Goal: Task Accomplishment & Management: Use online tool/utility

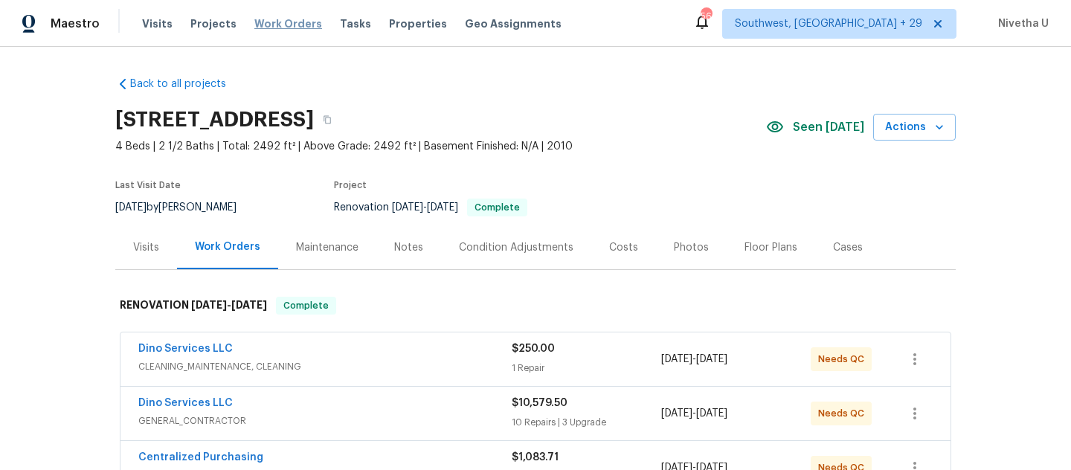
drag, startPoint x: 0, startPoint y: 0, endPoint x: 289, endPoint y: 19, distance: 290.0
click at [284, 21] on span "Work Orders" at bounding box center [288, 23] width 68 height 15
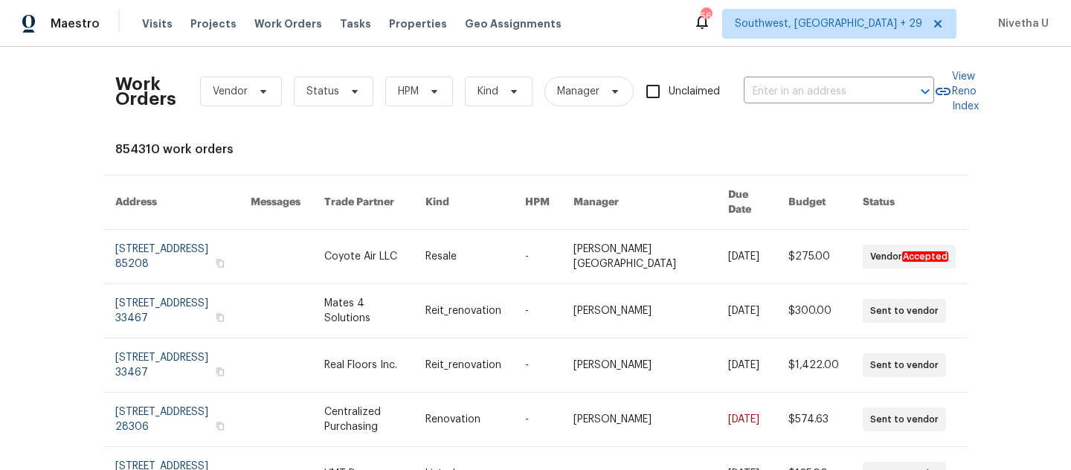
click at [789, 110] on div "Work Orders Vendor Status HPM Kind Manager Unclaimed ​" at bounding box center [524, 91] width 819 height 65
click at [786, 89] on input "text" at bounding box center [818, 91] width 149 height 23
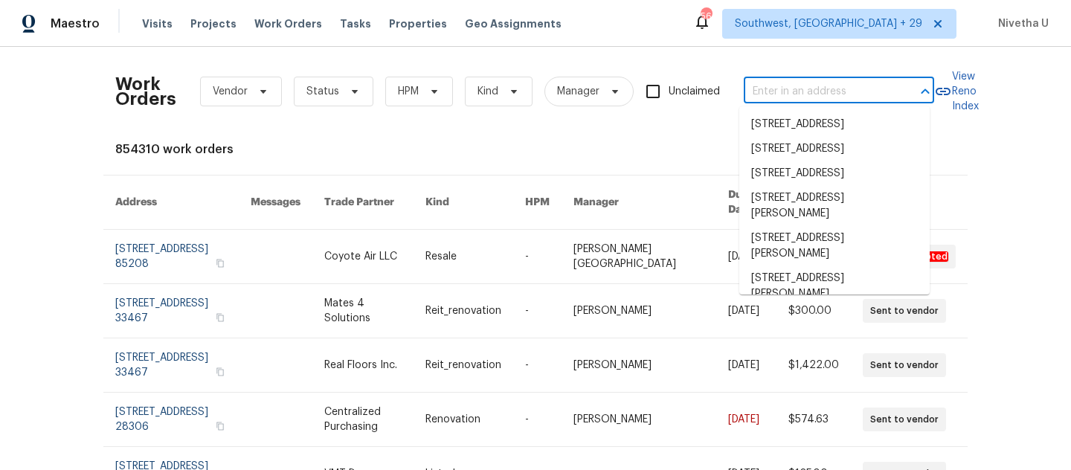
paste input "[STREET_ADDRESS][PERSON_NAME]"
type input "[STREET_ADDRESS][PERSON_NAME]"
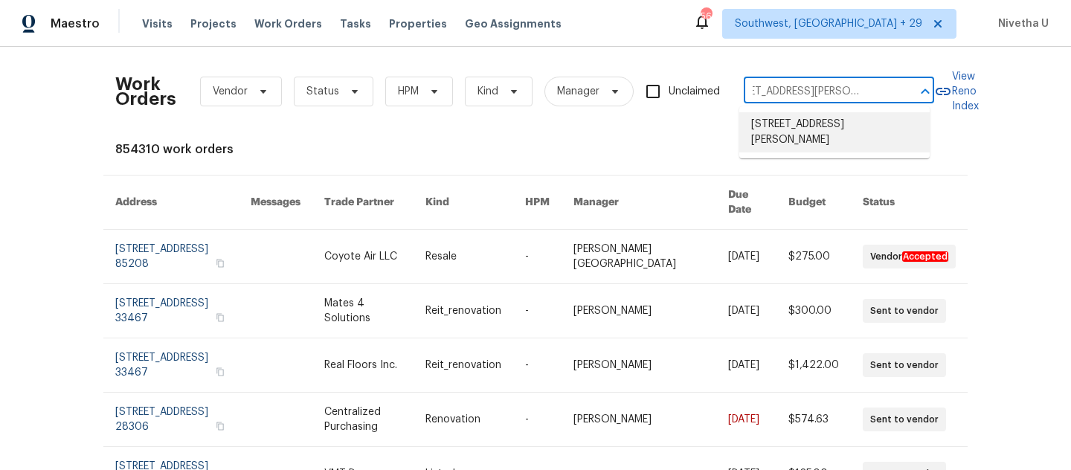
click at [811, 133] on li "[STREET_ADDRESS][PERSON_NAME]" at bounding box center [834, 132] width 190 height 40
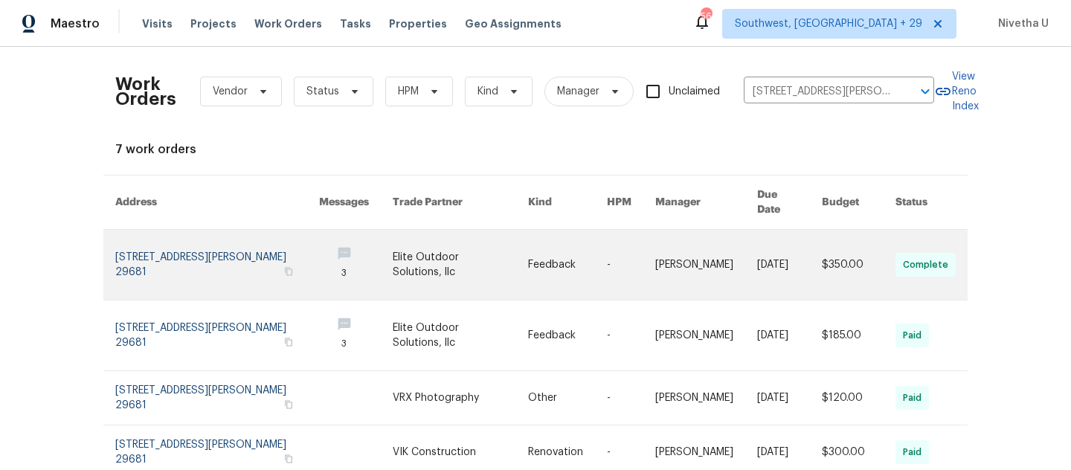
click at [166, 239] on link at bounding box center [217, 265] width 204 height 70
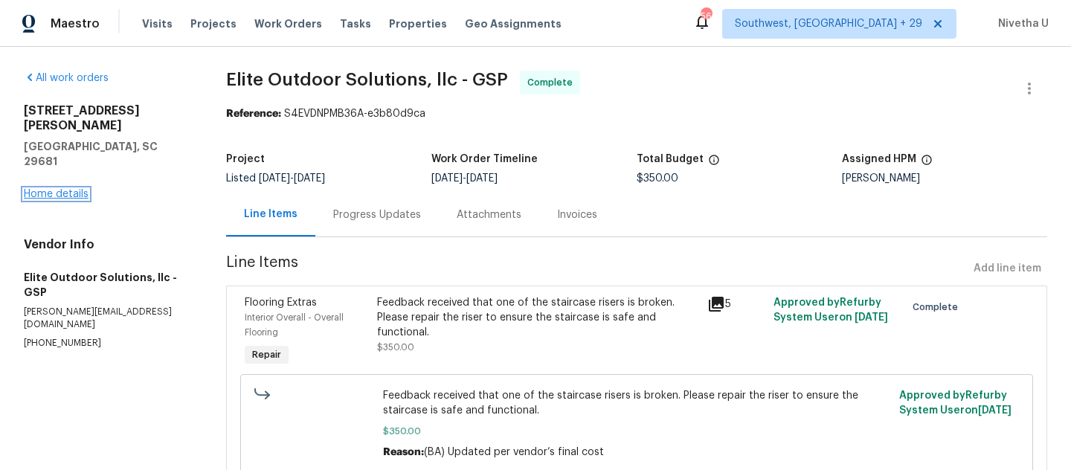
click at [56, 189] on link "Home details" at bounding box center [56, 194] width 65 height 10
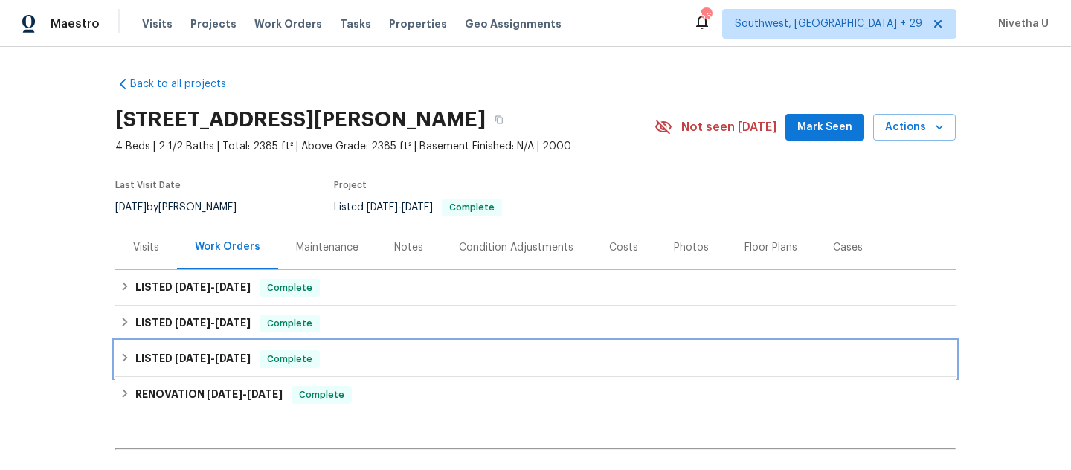
click at [312, 362] on div "LISTED [DATE] - [DATE] Complete" at bounding box center [535, 359] width 831 height 18
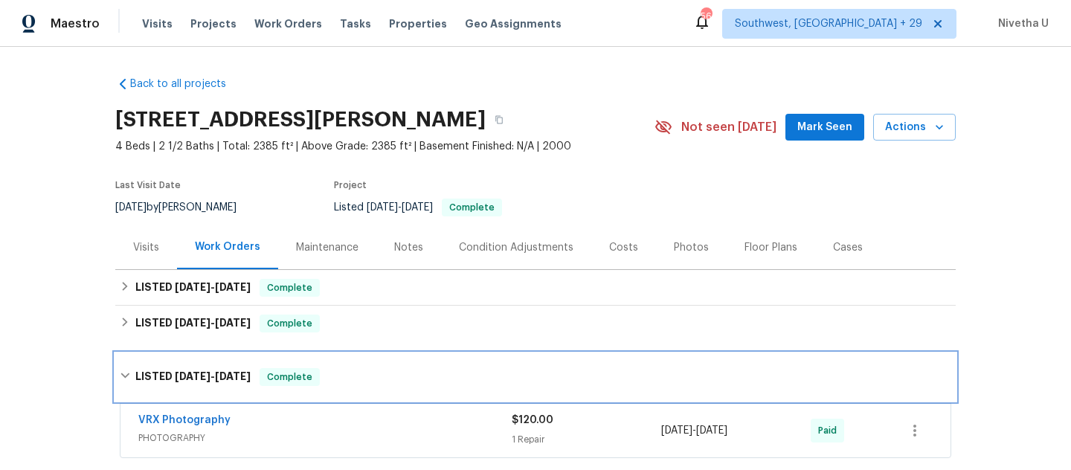
click at [312, 362] on div "LISTED [DATE] - [DATE] Complete" at bounding box center [535, 377] width 840 height 48
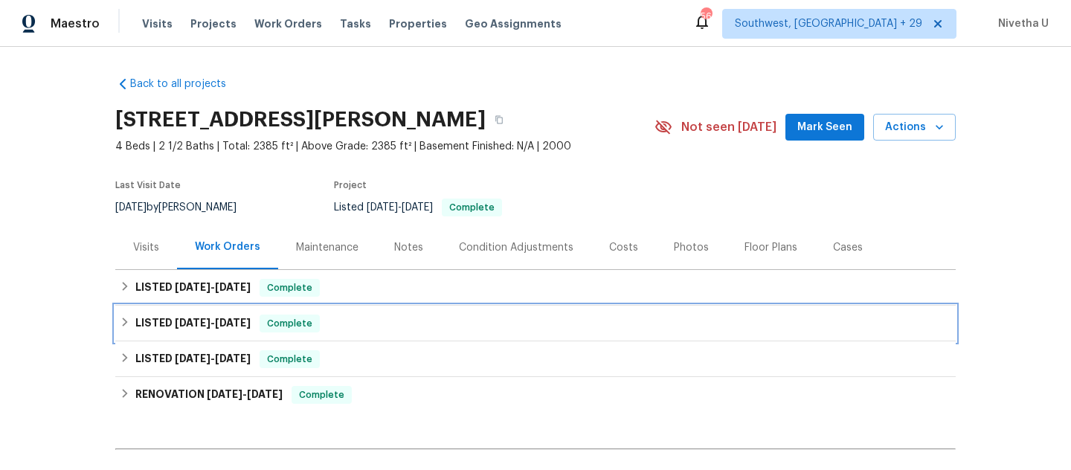
click at [310, 326] on span "Complete" at bounding box center [289, 323] width 57 height 15
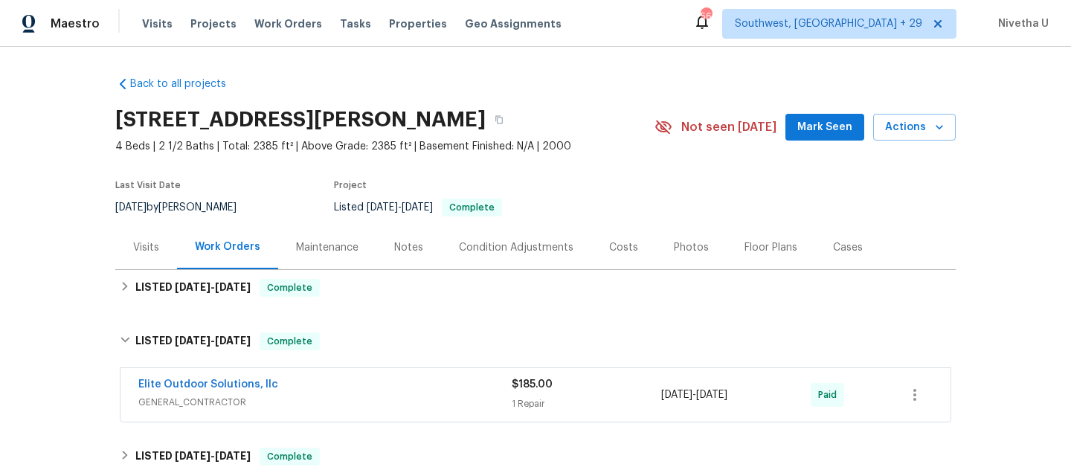
click at [359, 399] on span "GENERAL_CONTRACTOR" at bounding box center [324, 402] width 373 height 15
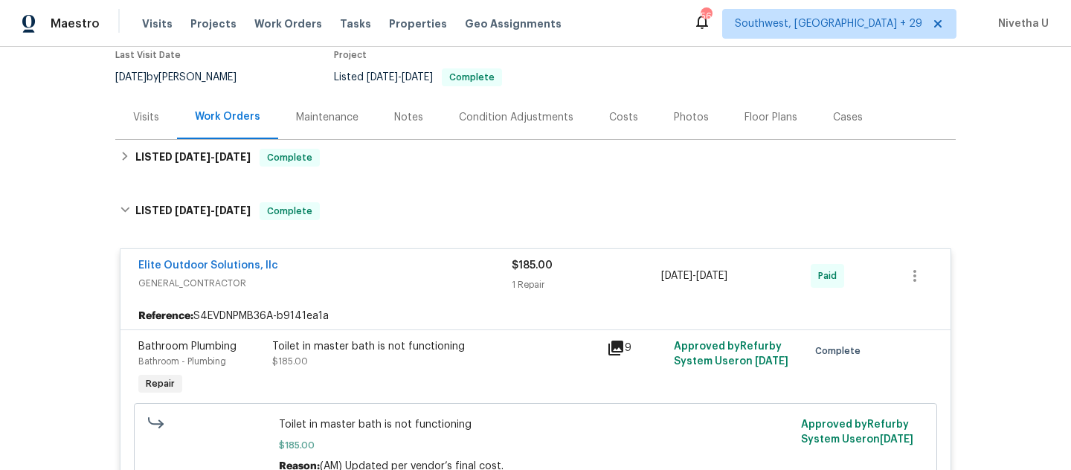
scroll to position [118, 0]
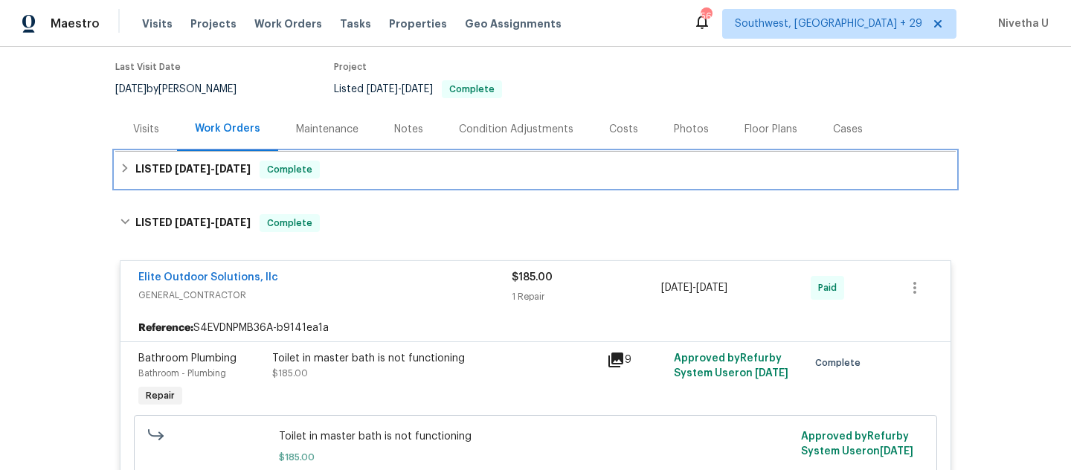
click at [345, 184] on div "LISTED [DATE] - [DATE] Complete" at bounding box center [535, 170] width 840 height 36
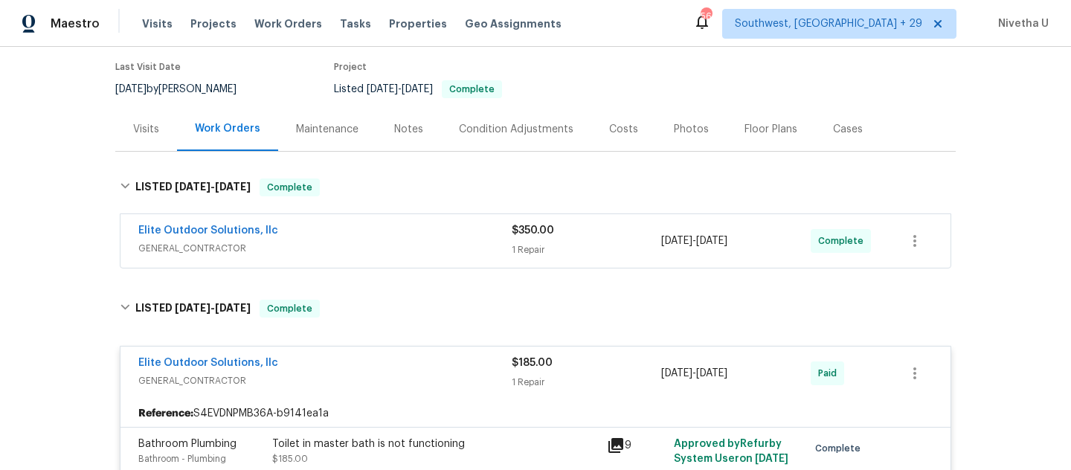
click at [353, 248] on span "GENERAL_CONTRACTOR" at bounding box center [324, 248] width 373 height 15
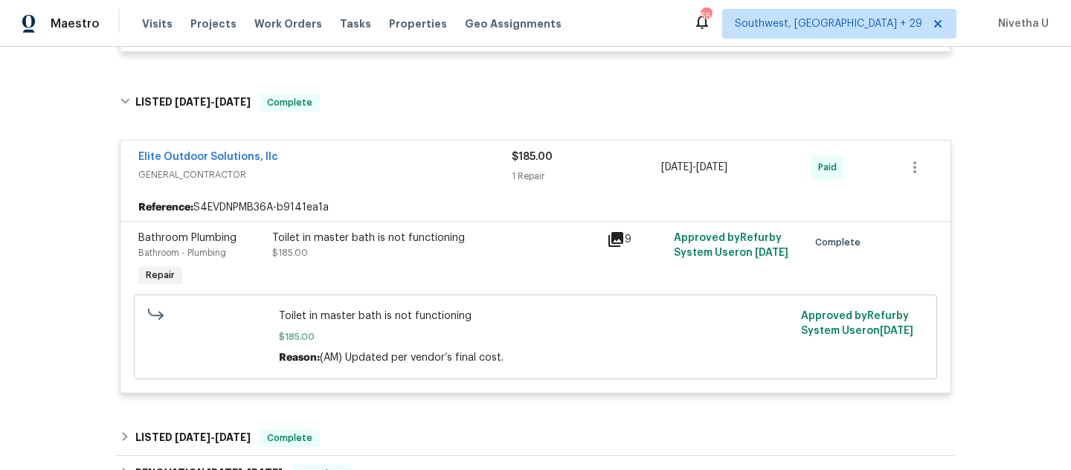
scroll to position [572, 0]
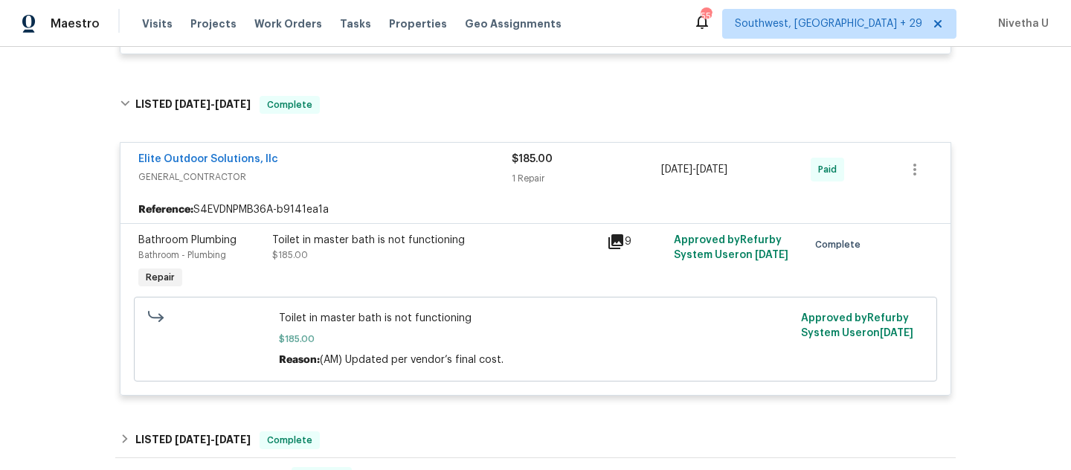
click at [401, 184] on span "GENERAL_CONTRACTOR" at bounding box center [324, 177] width 373 height 15
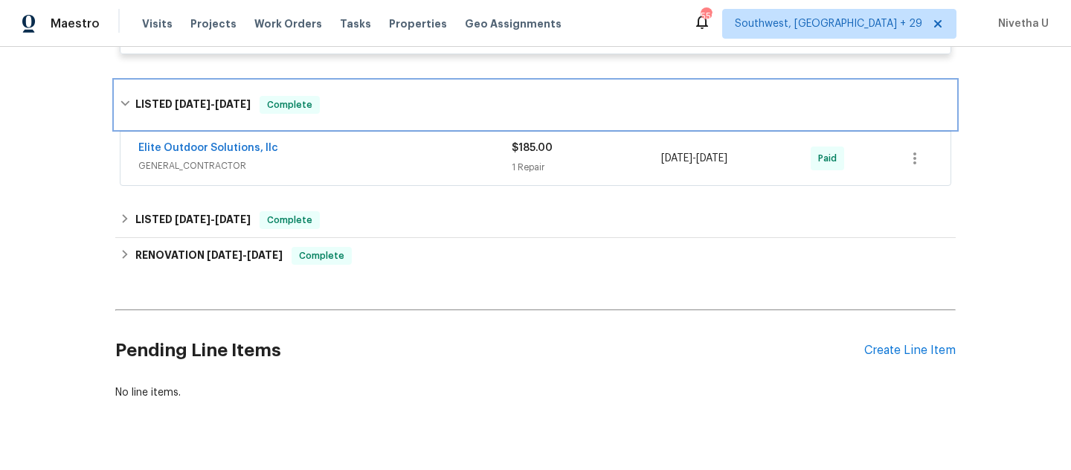
drag, startPoint x: 367, startPoint y: 96, endPoint x: 376, endPoint y: 160, distance: 64.6
click at [367, 96] on div "LISTED [DATE] - [DATE] Complete" at bounding box center [535, 105] width 840 height 48
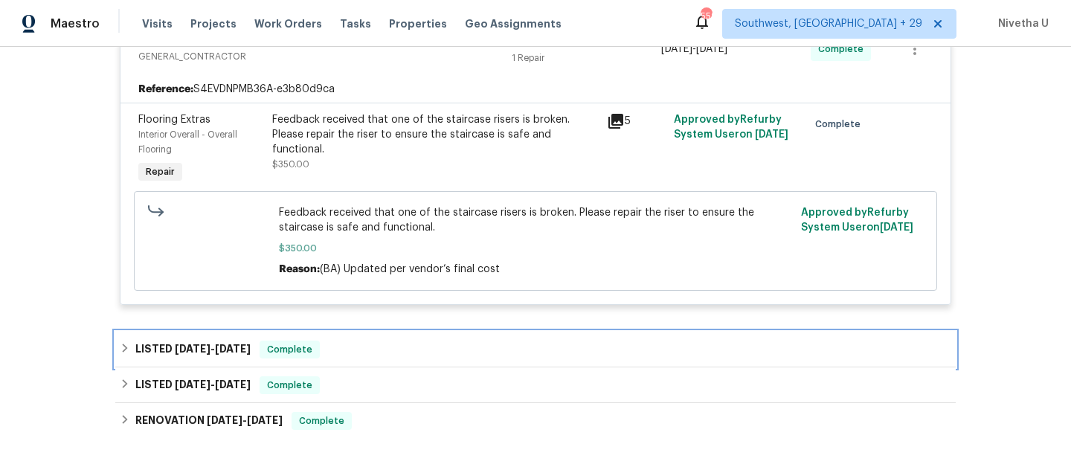
scroll to position [252, 0]
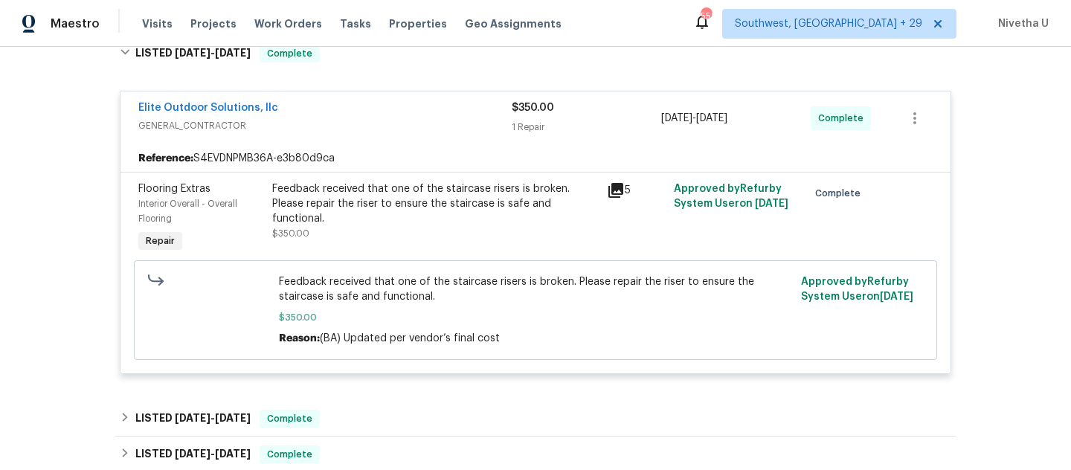
click at [402, 233] on div "Feedback received that one of the staircase risers is broken. Please repair the…" at bounding box center [435, 218] width 335 height 83
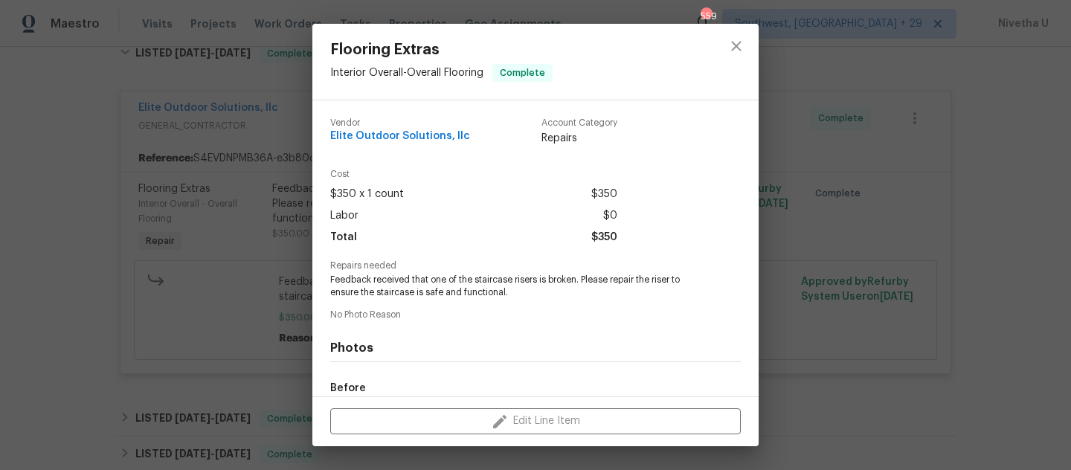
scroll to position [177, 0]
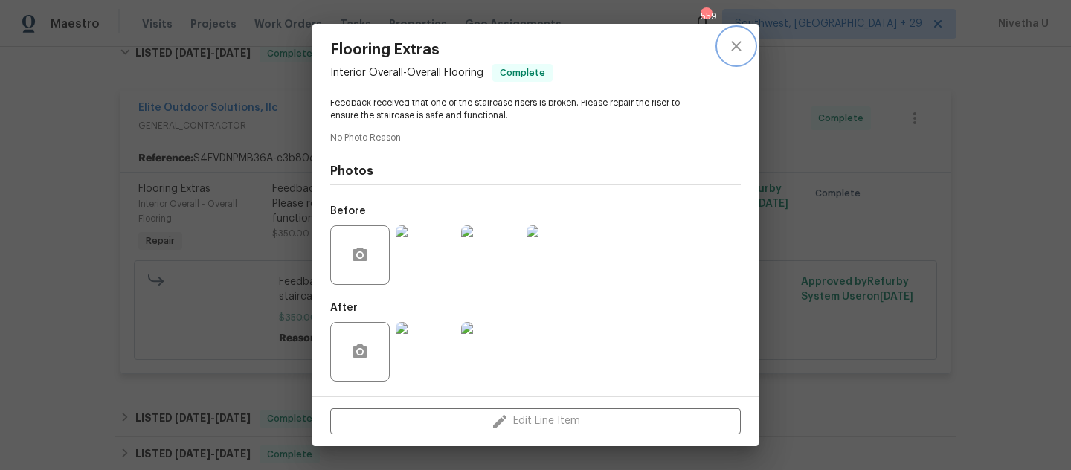
click at [734, 47] on icon "close" at bounding box center [736, 46] width 10 height 10
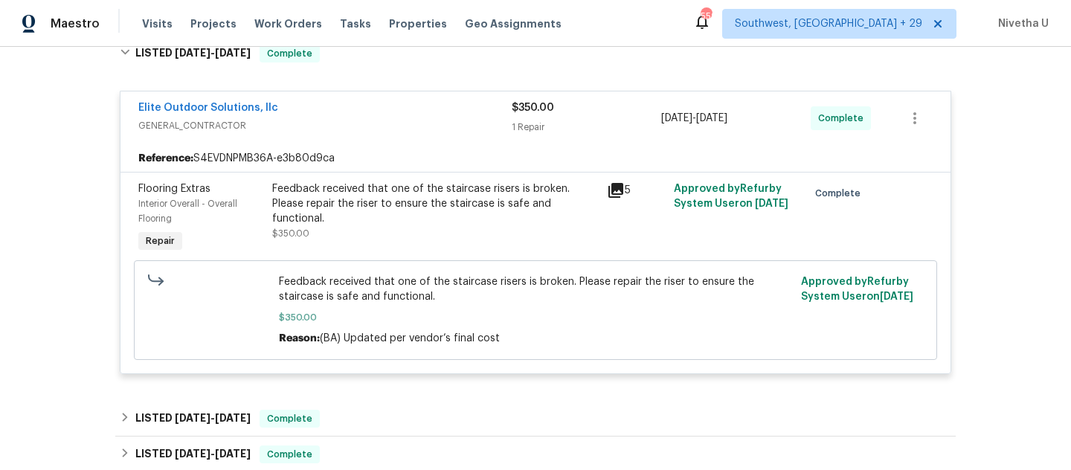
click at [456, 139] on div "Elite Outdoor Solutions, llc GENERAL_CONTRACTOR $350.00 1 Repair [DATE] - [DATE…" at bounding box center [535, 118] width 830 height 54
click at [440, 126] on span "GENERAL_CONTRACTOR" at bounding box center [324, 125] width 373 height 15
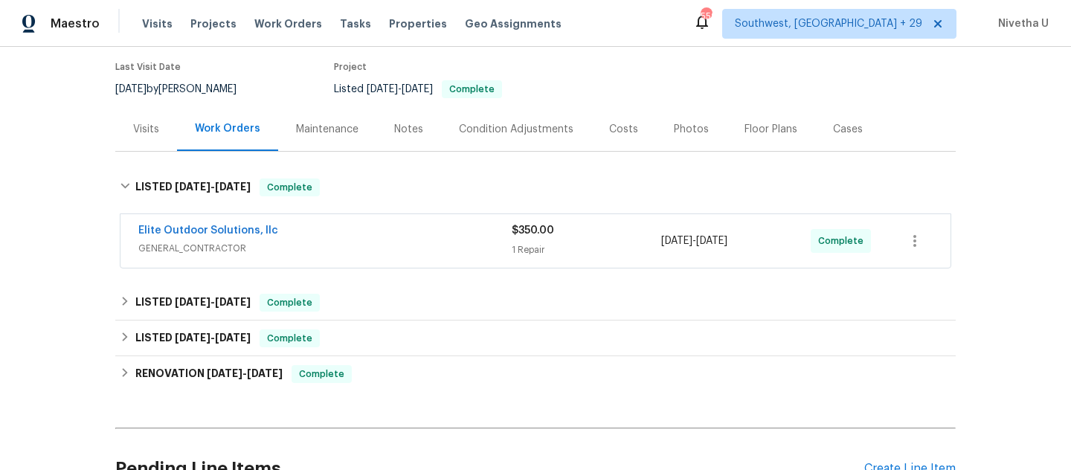
scroll to position [112, 0]
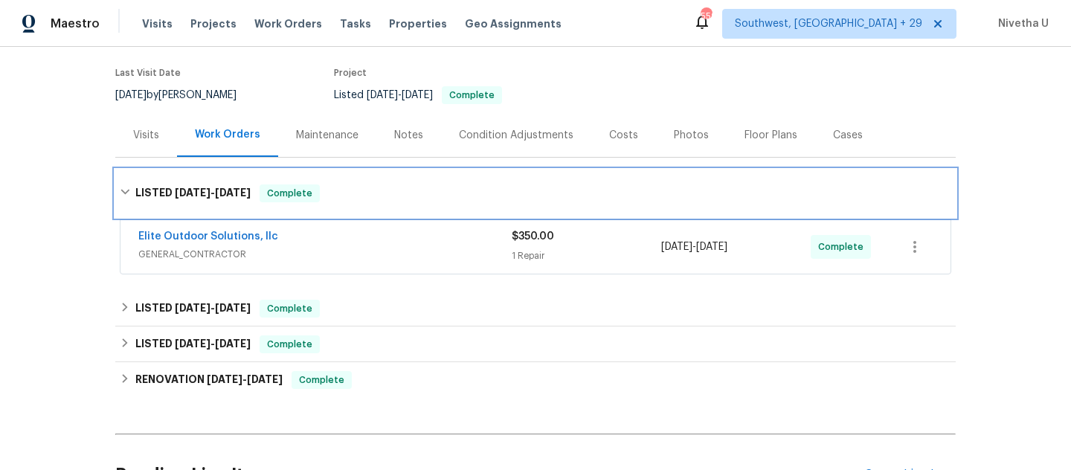
click at [386, 184] on div "LISTED [DATE] - [DATE] Complete" at bounding box center [535, 193] width 831 height 18
